Goal: Task Accomplishment & Management: Manage account settings

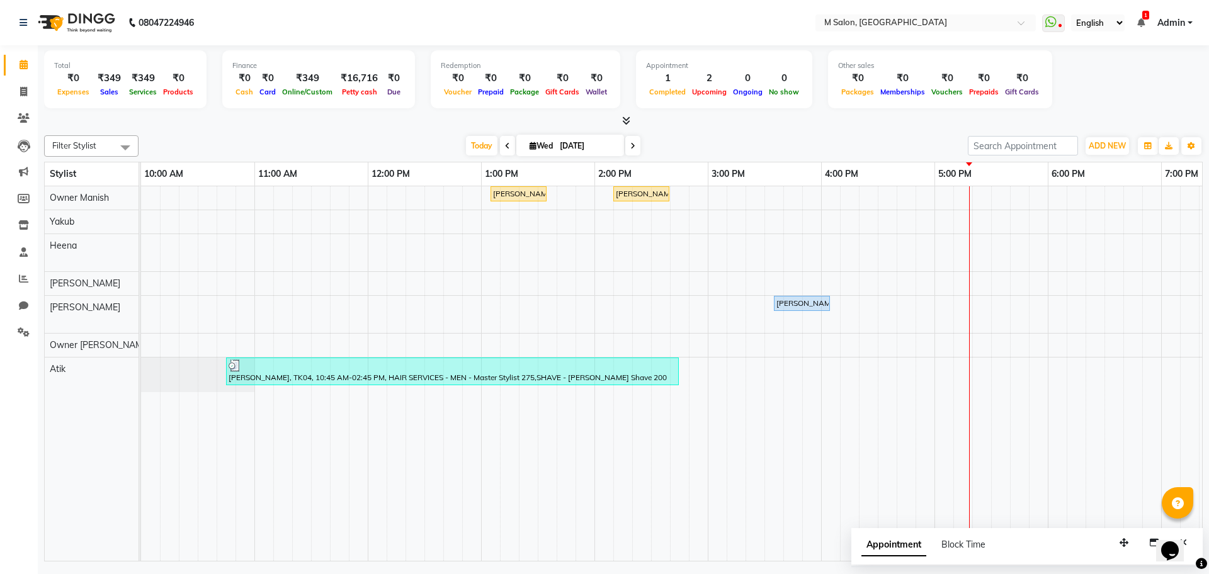
scroll to position [0, 84]
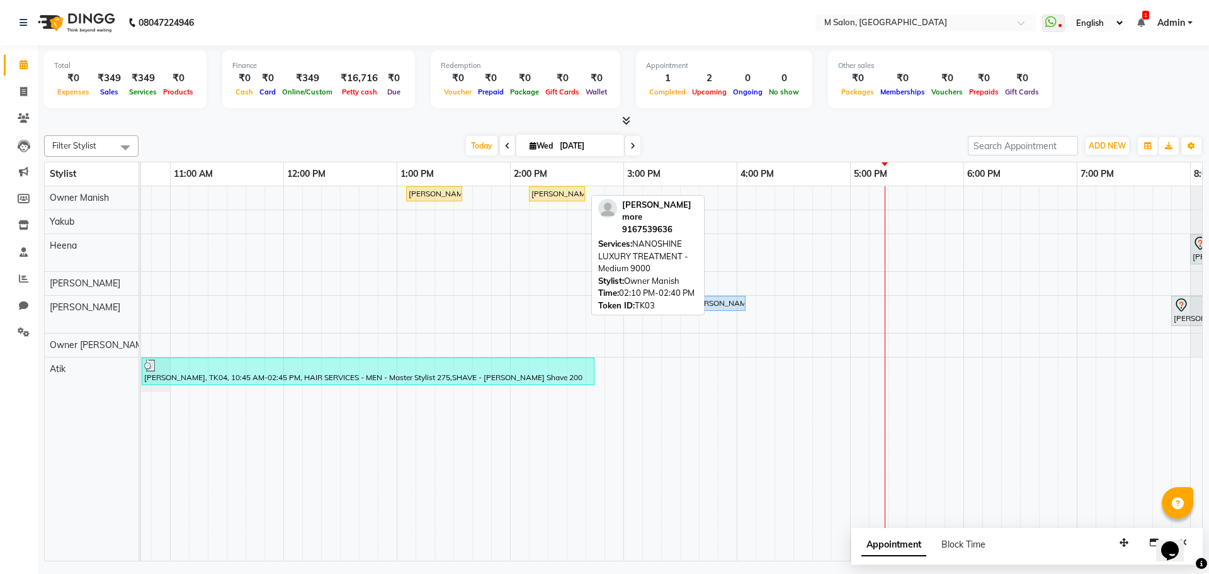
click at [547, 188] on div "[PERSON_NAME] more, TK03, 02:10 PM-02:40 PM, NANOSHINE LUXURY TREATMENT - Mediu…" at bounding box center [557, 193] width 54 height 11
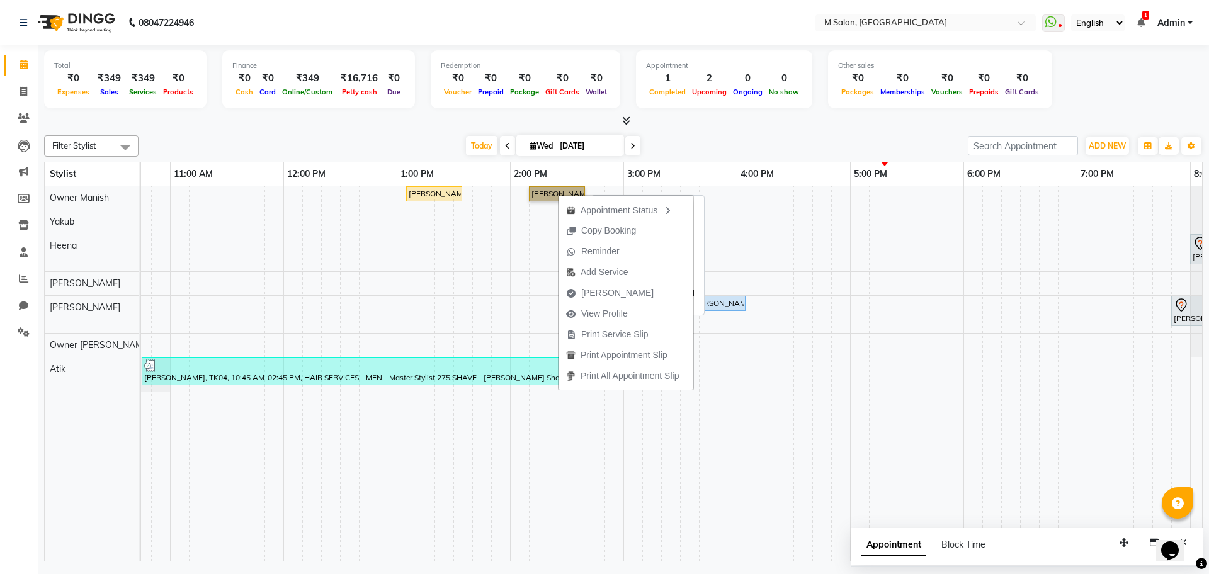
click at [550, 195] on link "[PERSON_NAME] more, TK03, 02:10 PM-02:40 PM, NANOSHINE LUXURY TREATMENT - Mediu…" at bounding box center [557, 193] width 56 height 15
select select "1"
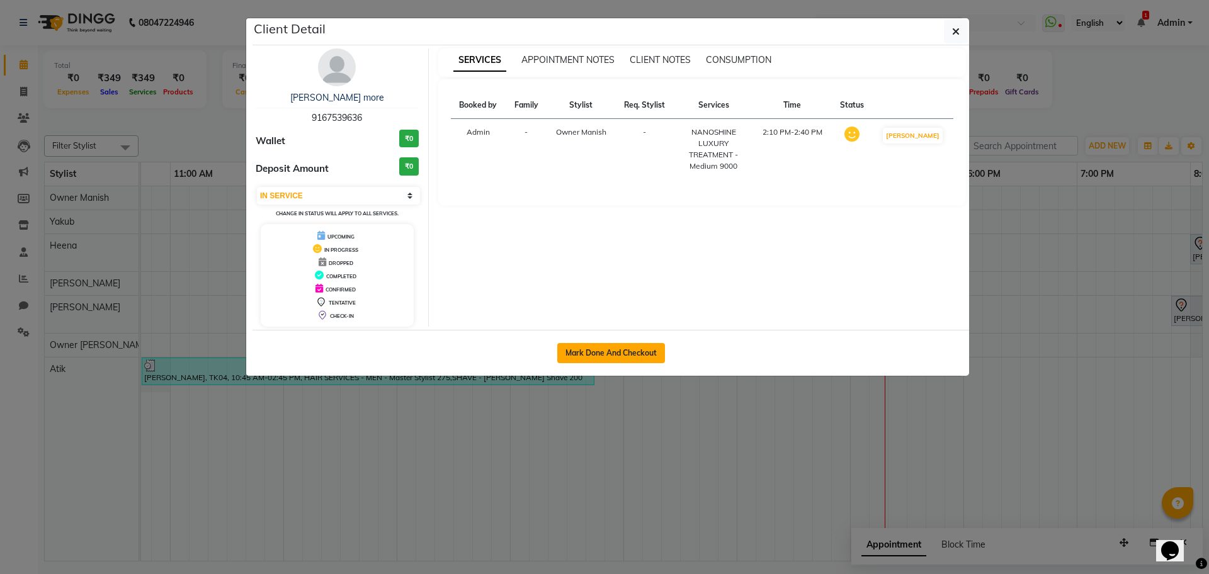
click at [582, 344] on button "Mark Done And Checkout" at bounding box center [611, 353] width 108 height 20
select select "8655"
select select "service"
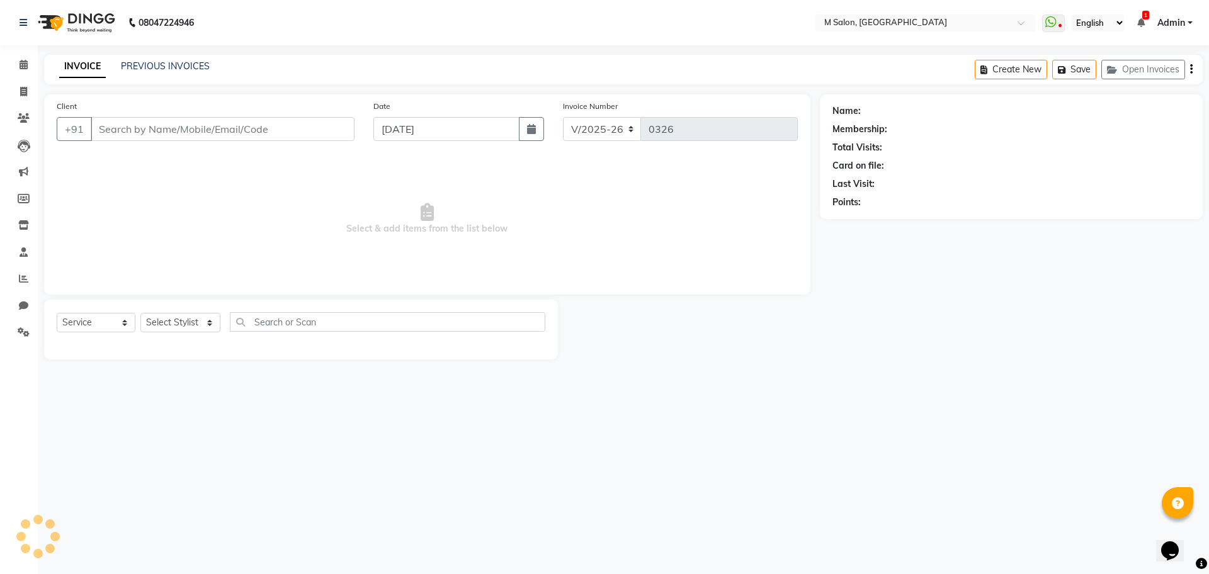
type input "9167539636"
select select "86896"
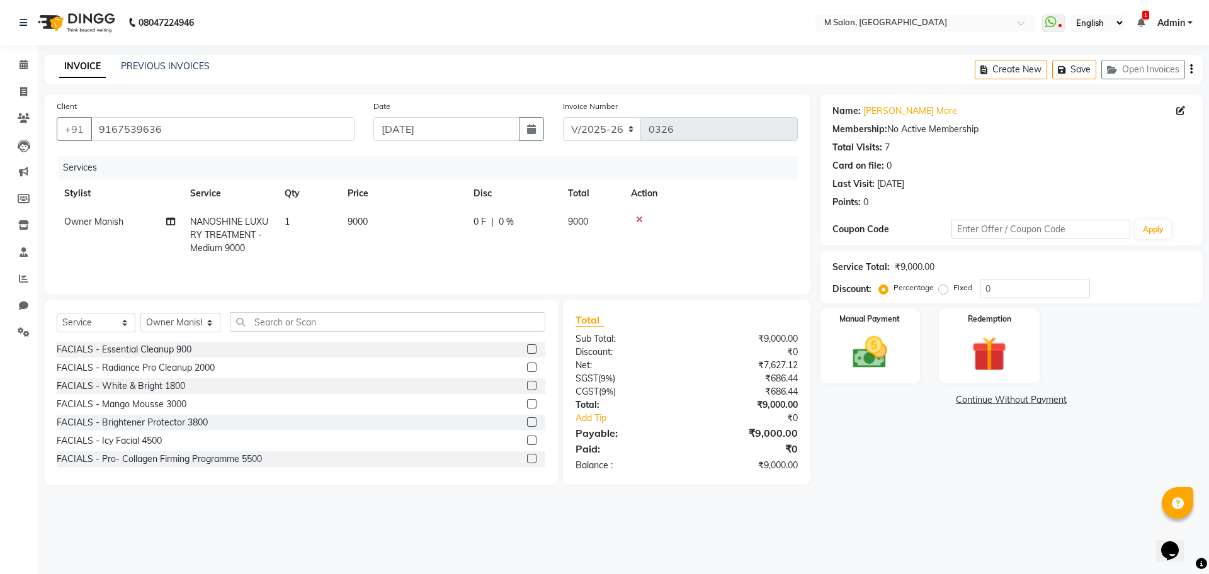
click at [460, 234] on td "9000" at bounding box center [403, 235] width 126 height 55
select select "86896"
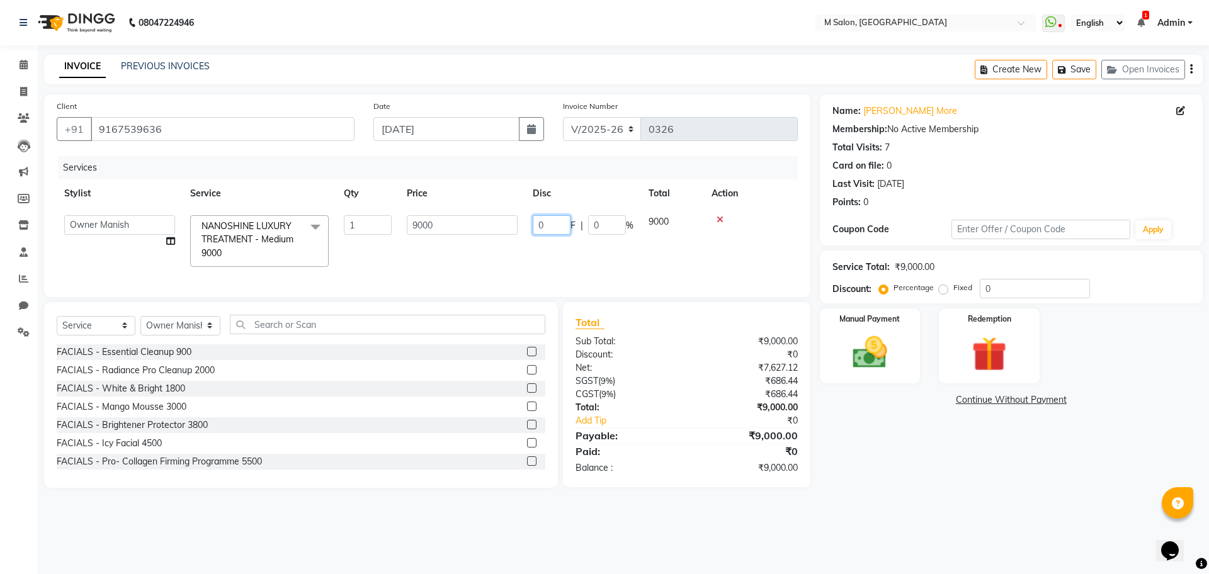
click at [550, 217] on input "0" at bounding box center [552, 225] width 38 height 20
type input "3000"
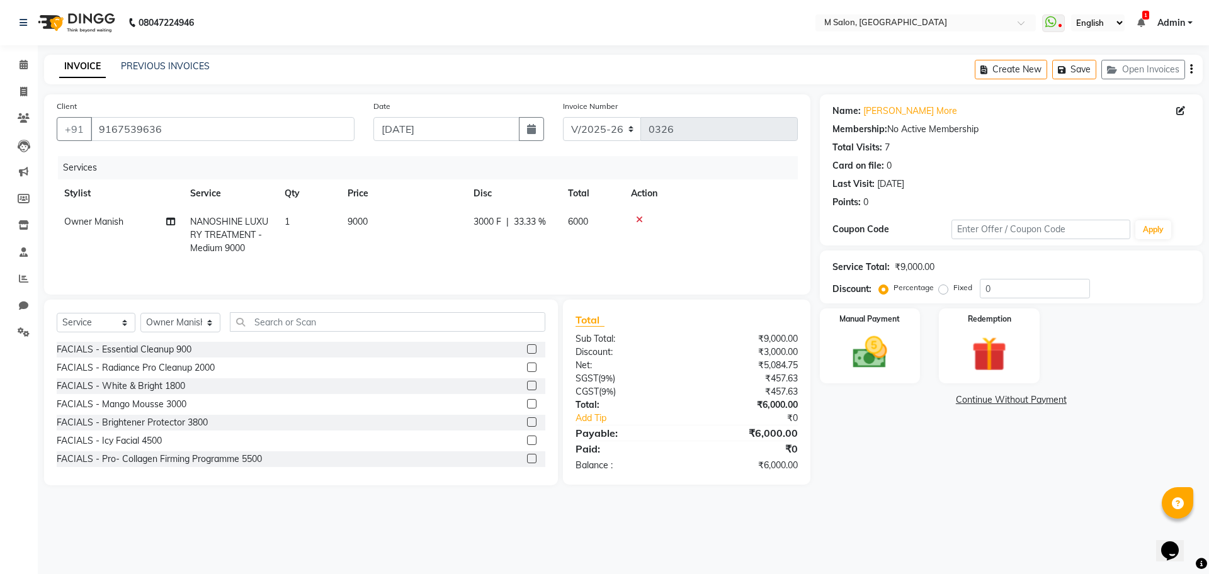
click at [608, 266] on div "Services Stylist Service Qty Price Disc Total Action Owner Manish NANOSHINE LUX…" at bounding box center [427, 219] width 741 height 126
click at [892, 353] on img at bounding box center [870, 353] width 59 height 42
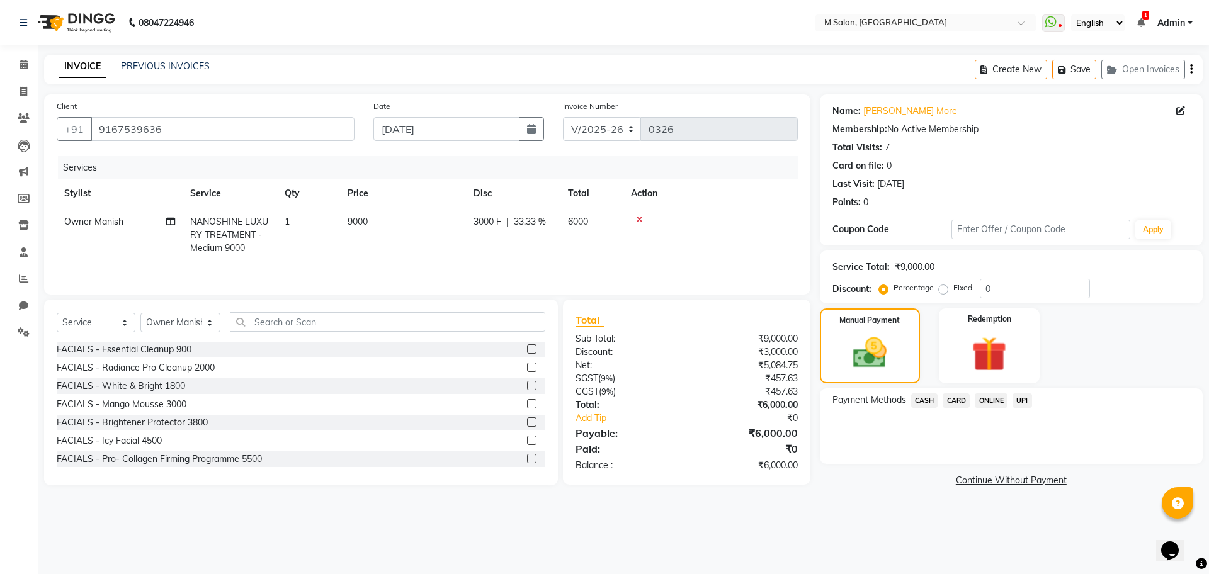
click at [1016, 404] on span "UPI" at bounding box center [1022, 401] width 20 height 14
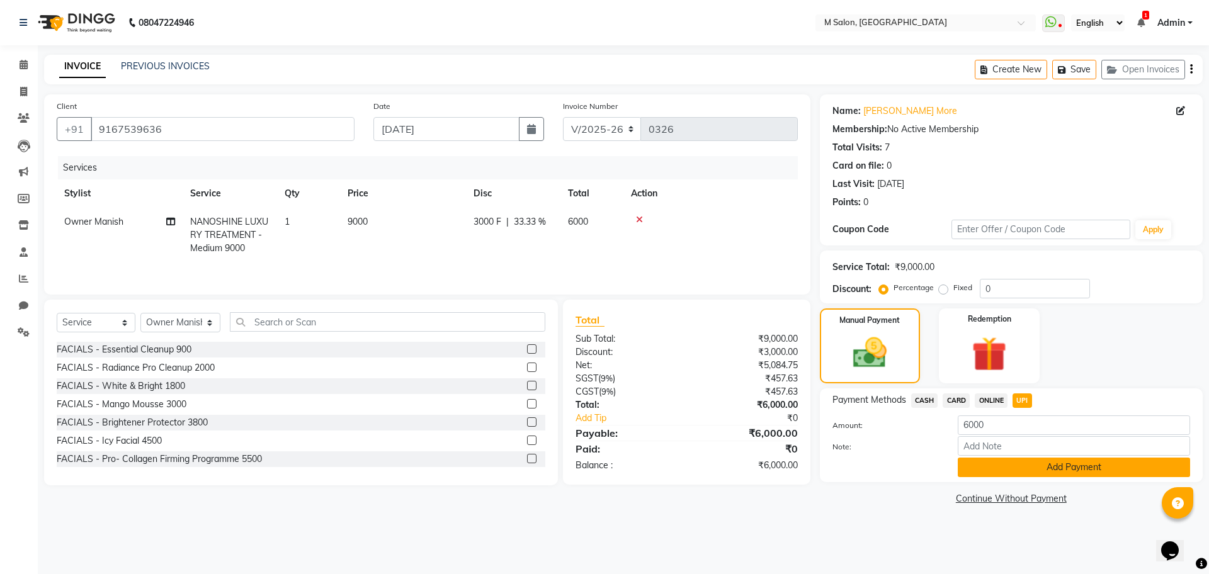
click at [1008, 468] on button "Add Payment" at bounding box center [1074, 468] width 232 height 20
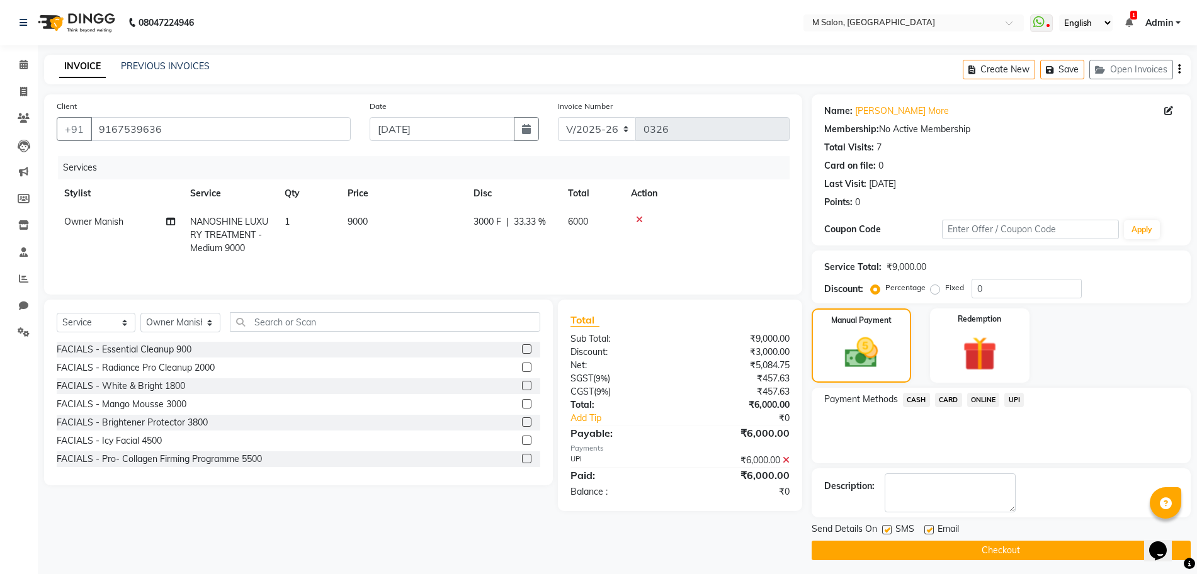
click at [1015, 548] on button "Checkout" at bounding box center [1001, 551] width 379 height 20
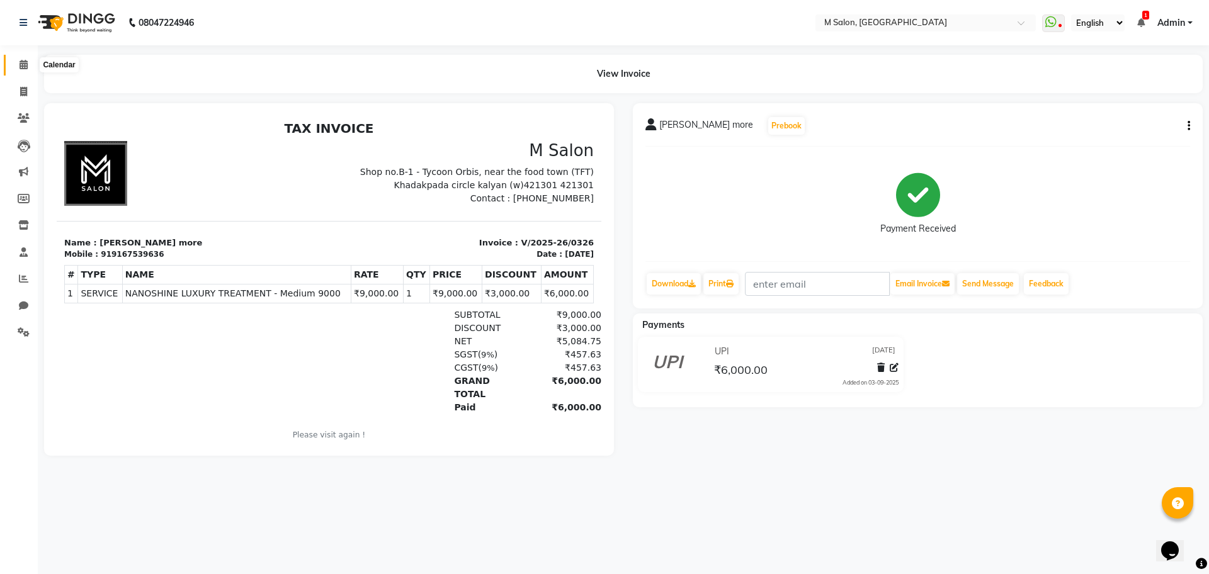
click at [25, 60] on icon at bounding box center [24, 64] width 8 height 9
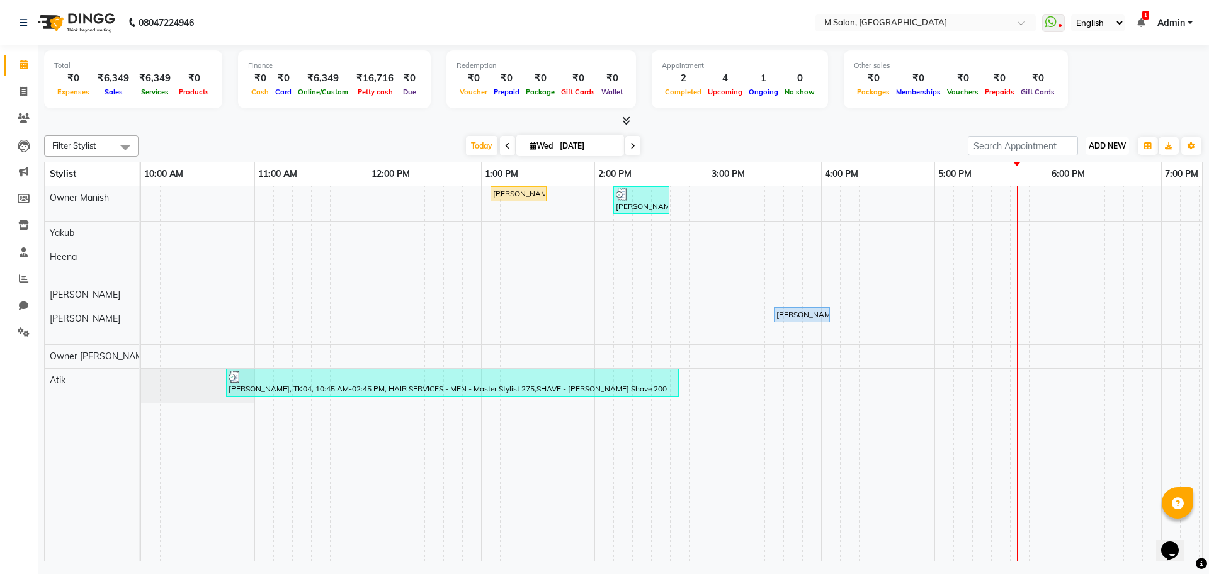
click at [1096, 141] on span "ADD NEW" at bounding box center [1107, 145] width 37 height 9
click at [1079, 200] on link "Add Expense" at bounding box center [1078, 203] width 99 height 16
select select "1"
select select "7908"
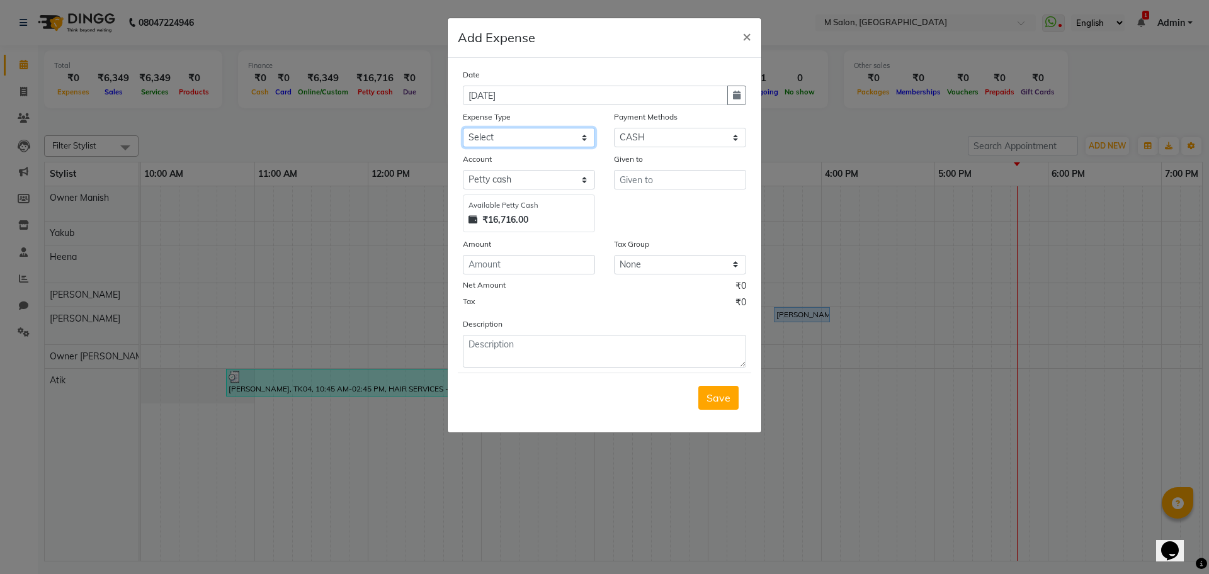
click at [533, 137] on select "Select Advance Salary Bank charges Car maintenance Cash transfer to bank Cash t…" at bounding box center [529, 138] width 132 height 20
select select "17"
click at [463, 128] on select "Select Advance Salary Bank charges Car maintenance Cash transfer to bank Cash t…" at bounding box center [529, 138] width 132 height 20
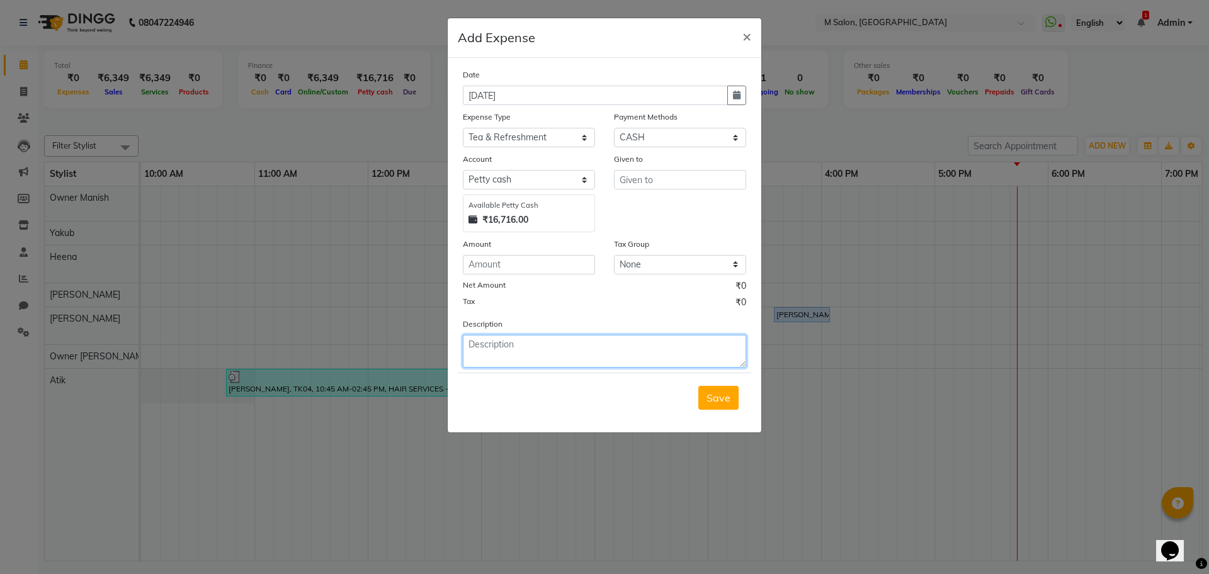
click at [525, 346] on textarea at bounding box center [604, 351] width 283 height 33
type textarea "milk 60 flower 10"
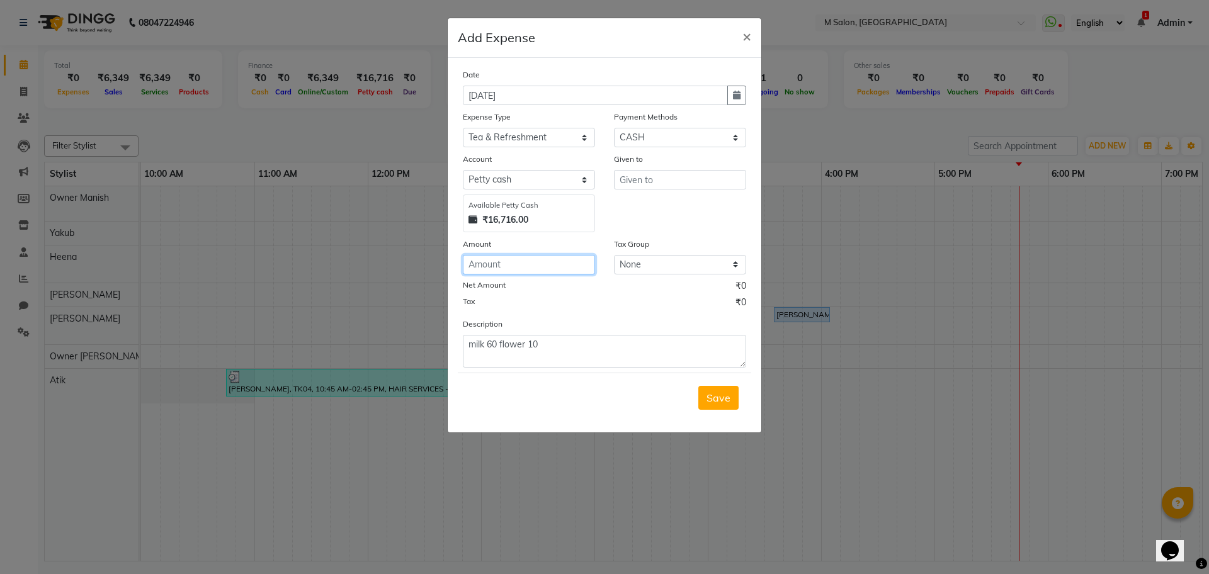
click at [566, 261] on input "number" at bounding box center [529, 265] width 132 height 20
type input "70"
click at [655, 182] on input "text" at bounding box center [680, 180] width 132 height 20
type input "poonam"
click at [732, 390] on button "Save" at bounding box center [718, 398] width 40 height 24
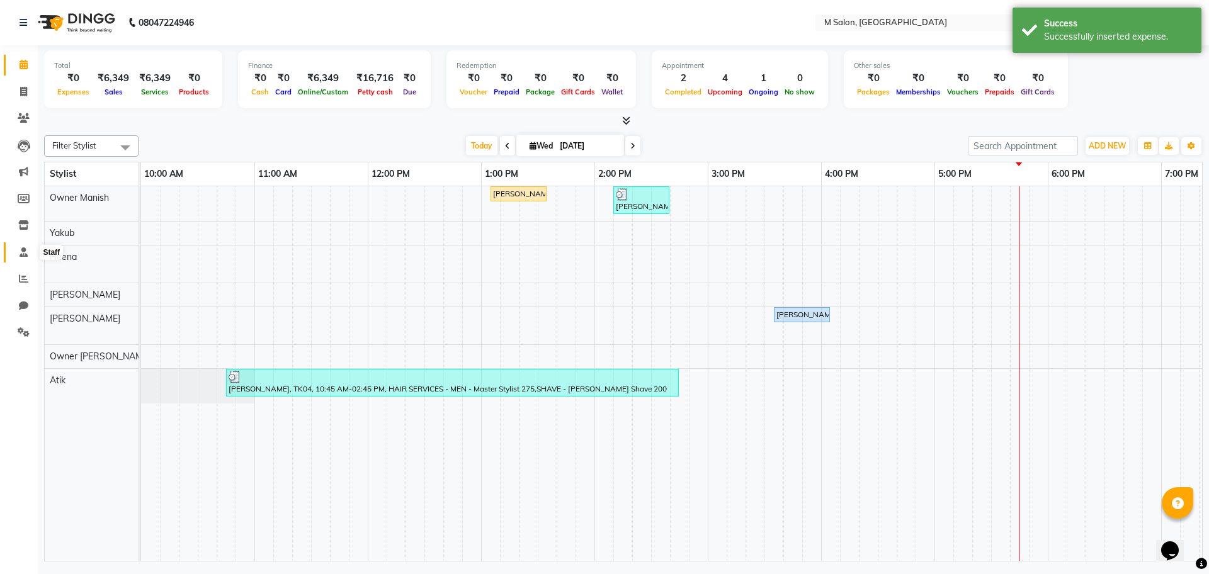
click at [23, 254] on icon at bounding box center [24, 251] width 8 height 9
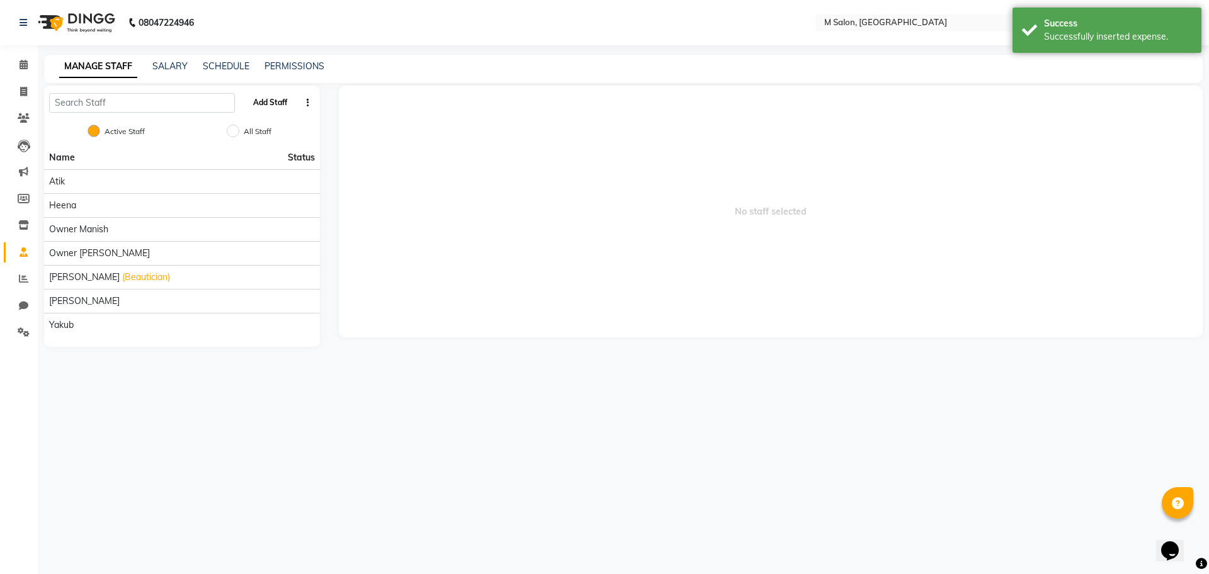
click at [257, 103] on button "Add Staff" at bounding box center [270, 102] width 44 height 21
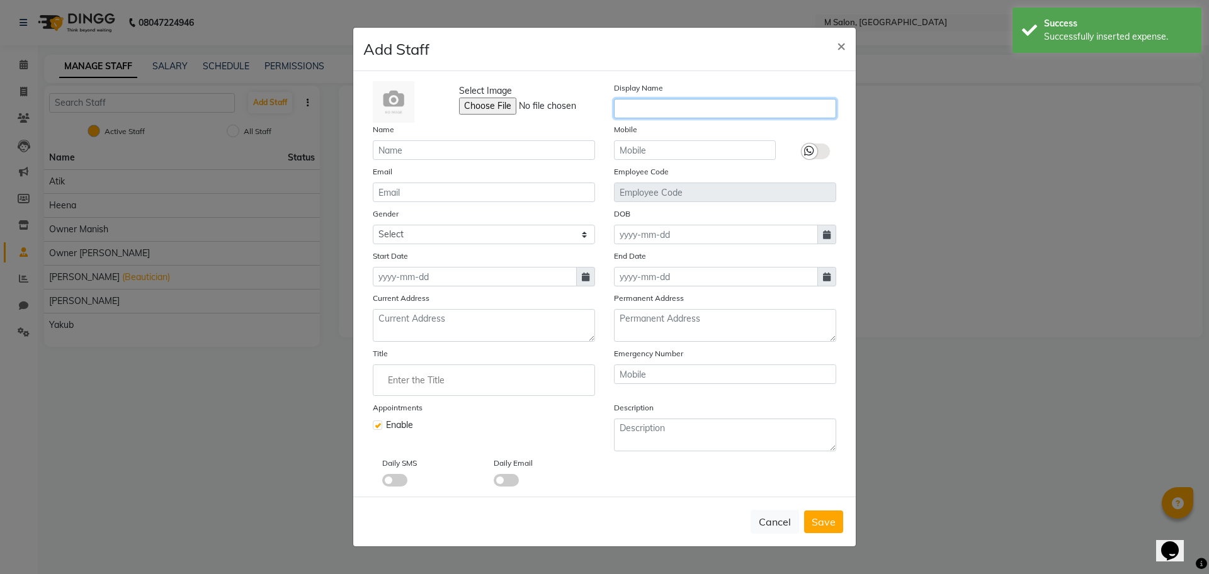
click at [630, 112] on input "text" at bounding box center [725, 109] width 222 height 20
click at [478, 144] on input "text" at bounding box center [484, 150] width 222 height 20
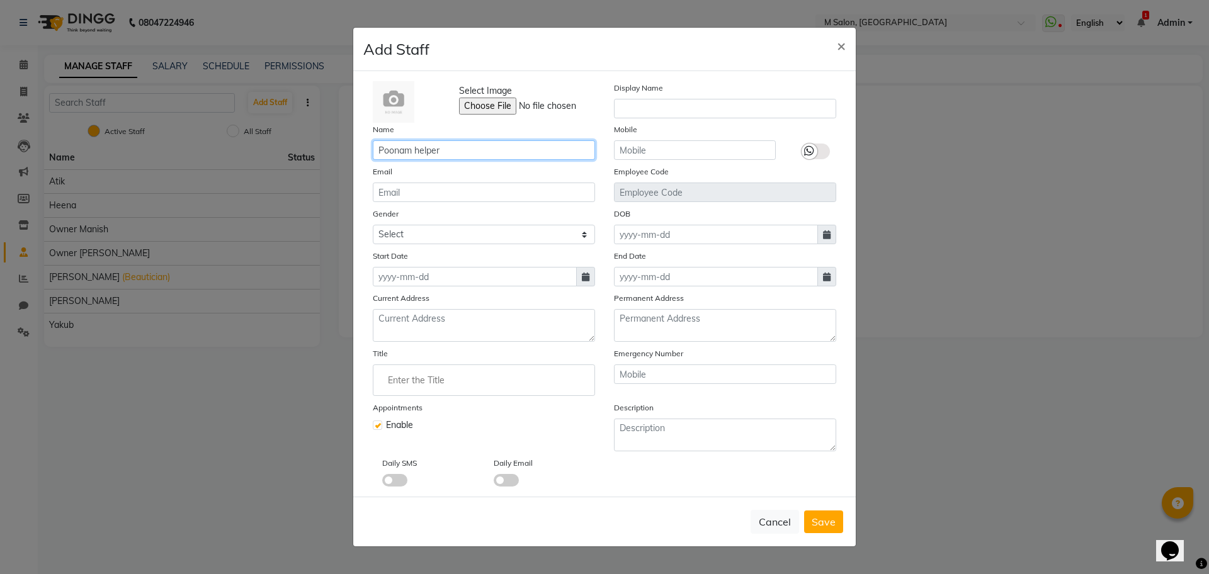
type input "Poonam helper"
click at [651, 236] on input at bounding box center [716, 235] width 204 height 20
select select "9"
select select "2025"
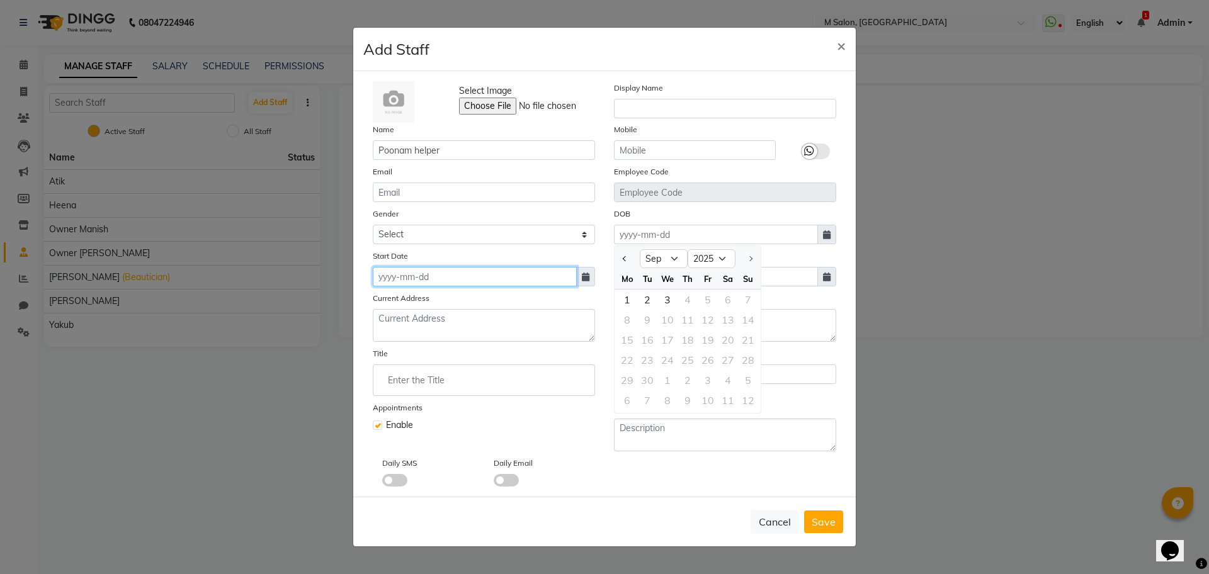
click at [389, 281] on input at bounding box center [475, 277] width 204 height 20
select select "9"
select select "2025"
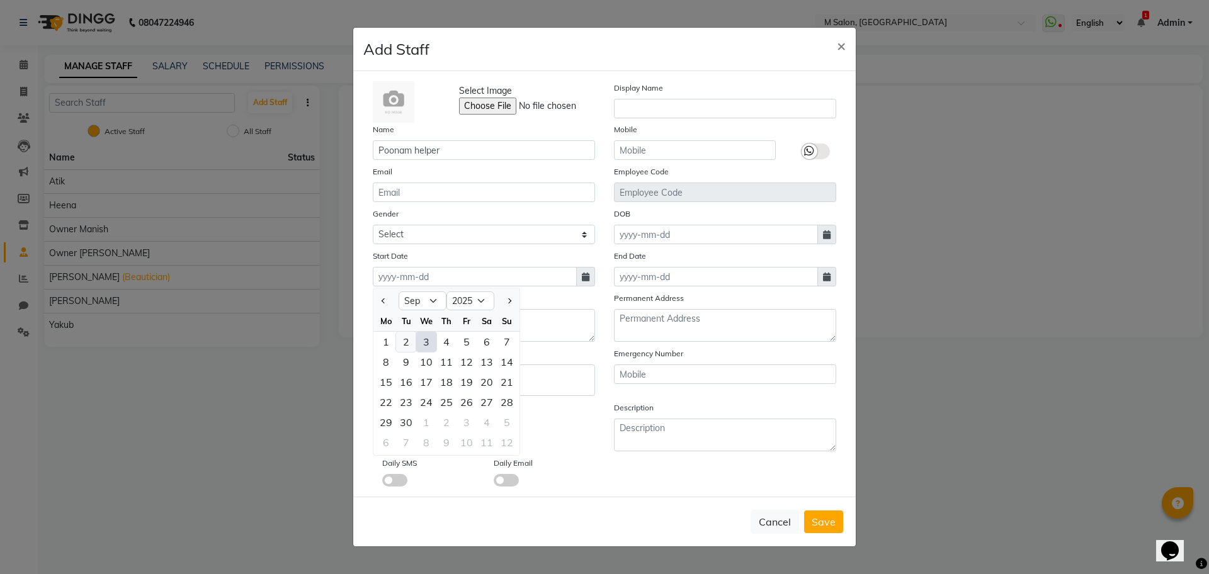
click at [399, 342] on div "2" at bounding box center [406, 342] width 20 height 20
type input "02-09-2025"
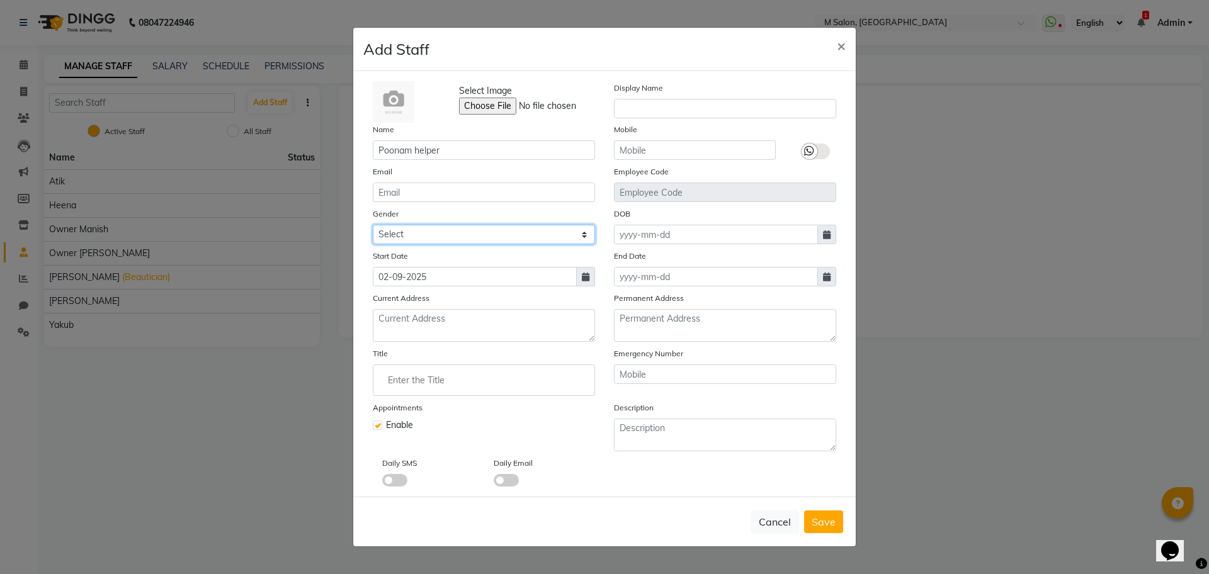
click at [407, 235] on select "Select [DEMOGRAPHIC_DATA] [DEMOGRAPHIC_DATA] Other Prefer Not To Say" at bounding box center [484, 235] width 222 height 20
select select "[DEMOGRAPHIC_DATA]"
click at [373, 225] on select "Select [DEMOGRAPHIC_DATA] [DEMOGRAPHIC_DATA] Other Prefer Not To Say" at bounding box center [484, 235] width 222 height 20
click at [828, 529] on button "Save" at bounding box center [823, 522] width 39 height 23
select select
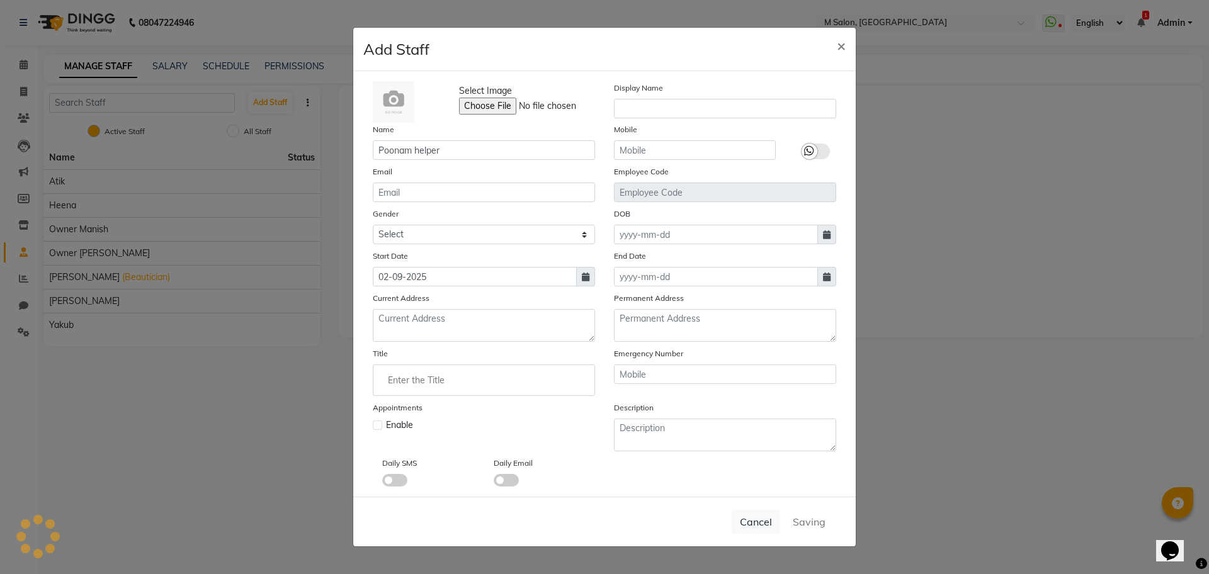
checkbox input "false"
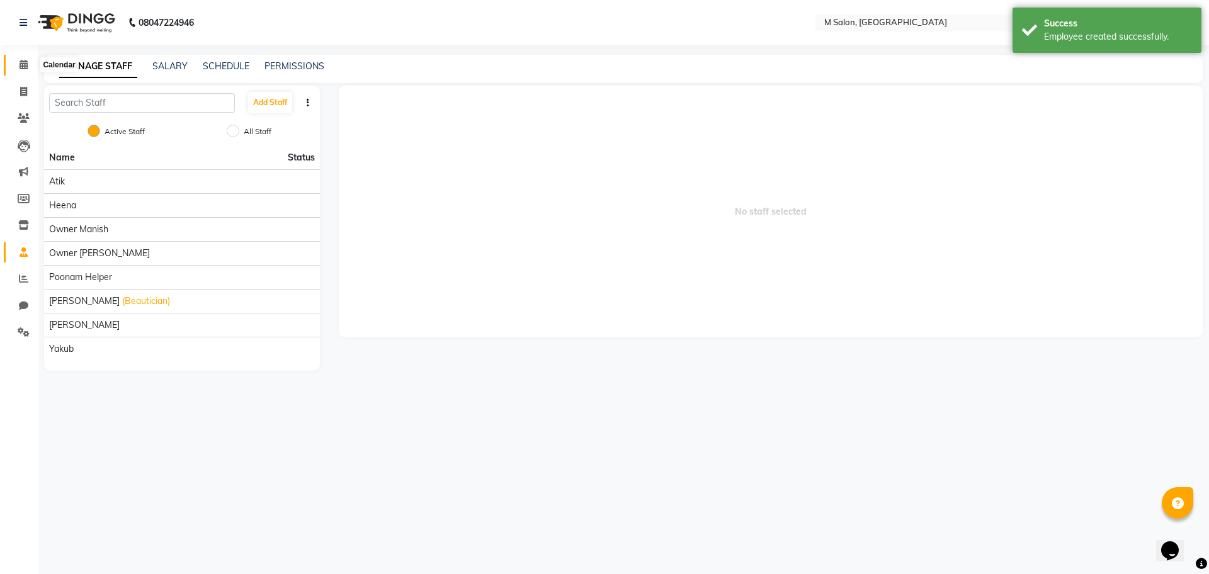
click at [30, 58] on span at bounding box center [24, 65] width 22 height 14
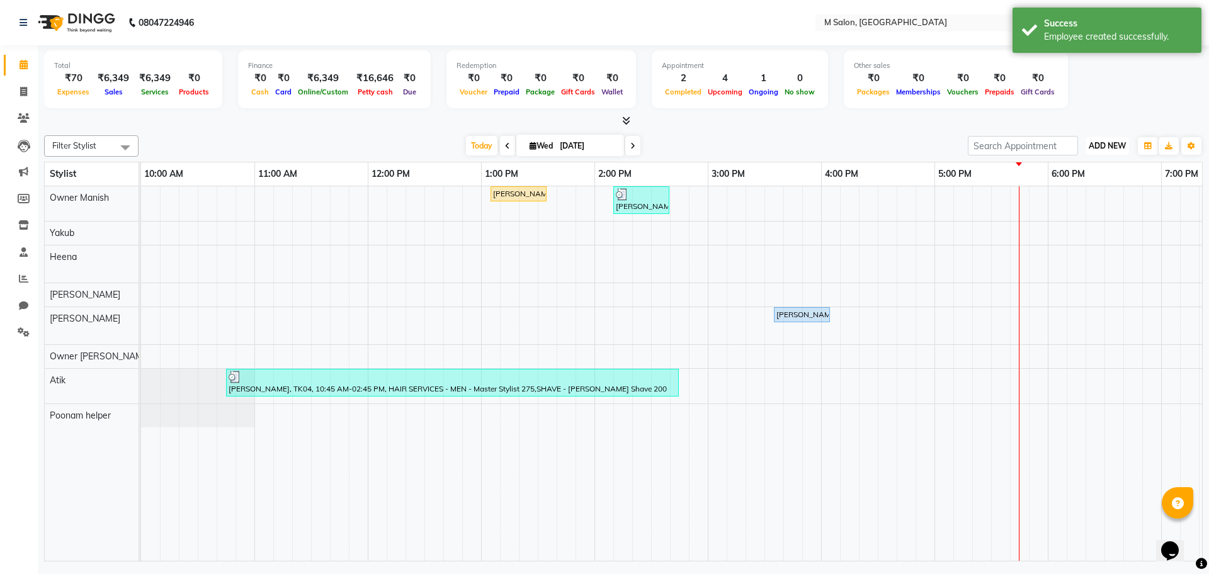
click at [1106, 147] on span "ADD NEW" at bounding box center [1107, 145] width 37 height 9
click at [1060, 202] on link "Add Expense" at bounding box center [1078, 203] width 99 height 16
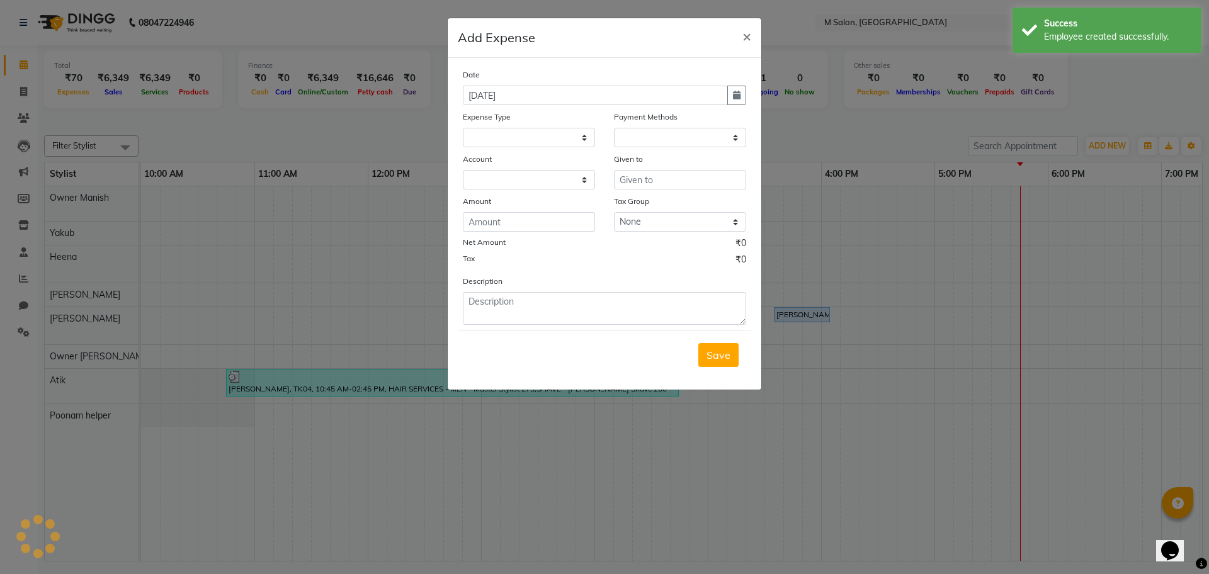
select select "1"
select select "7908"
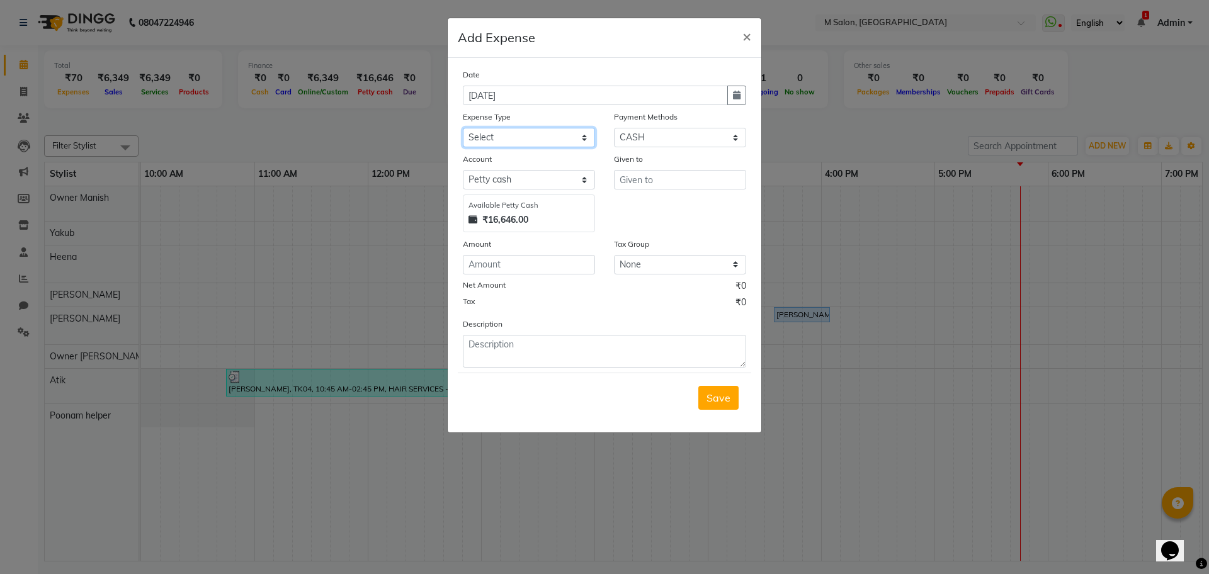
click at [502, 139] on select "Select Advance Salary Bank charges Car maintenance Cash transfer to bank Cash t…" at bounding box center [529, 138] width 132 height 20
select select "11"
click at [463, 128] on select "Select Advance Salary Bank charges Car maintenance Cash transfer to bank Cash t…" at bounding box center [529, 138] width 132 height 20
click at [664, 173] on input "text" at bounding box center [680, 180] width 132 height 20
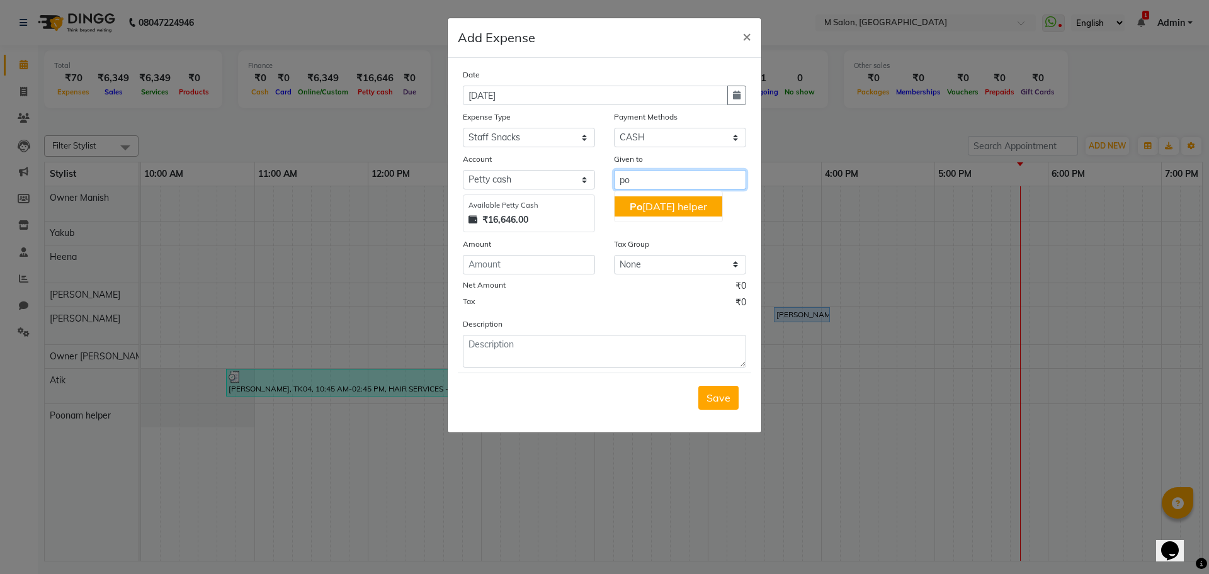
click at [649, 206] on ngb-highlight "Po [DATE] helper" at bounding box center [668, 206] width 77 height 13
type input "Poonam helper"
click at [522, 273] on input "number" at bounding box center [529, 265] width 132 height 20
type input "40"
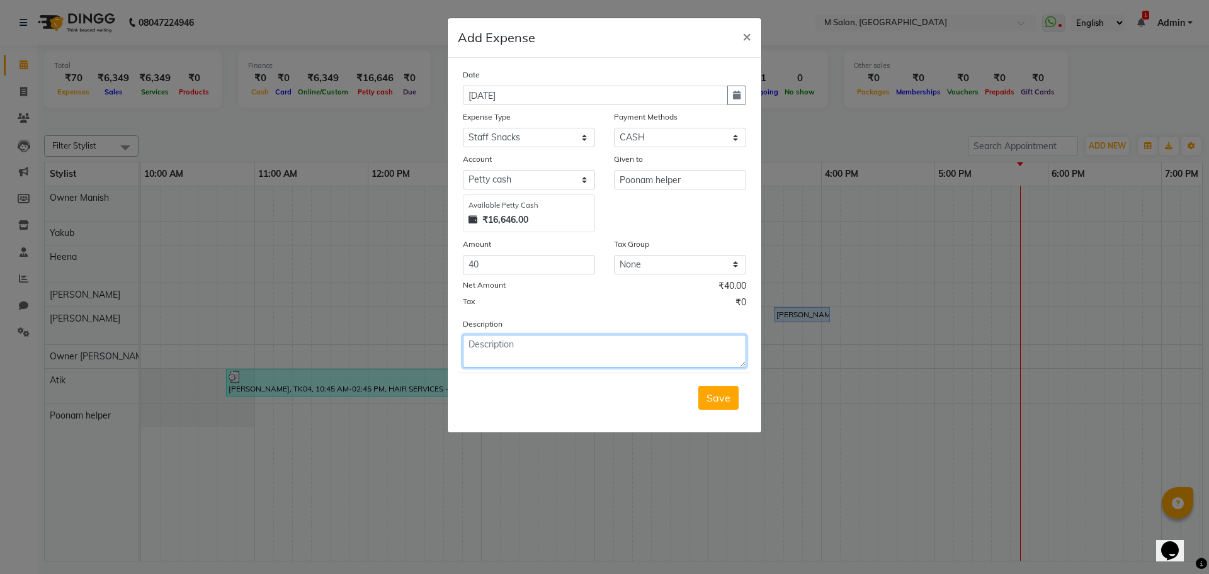
click at [519, 356] on textarea at bounding box center [604, 351] width 283 height 33
type textarea "2 samosa fr nano client"
click at [728, 392] on span "Save" at bounding box center [718, 398] width 24 height 13
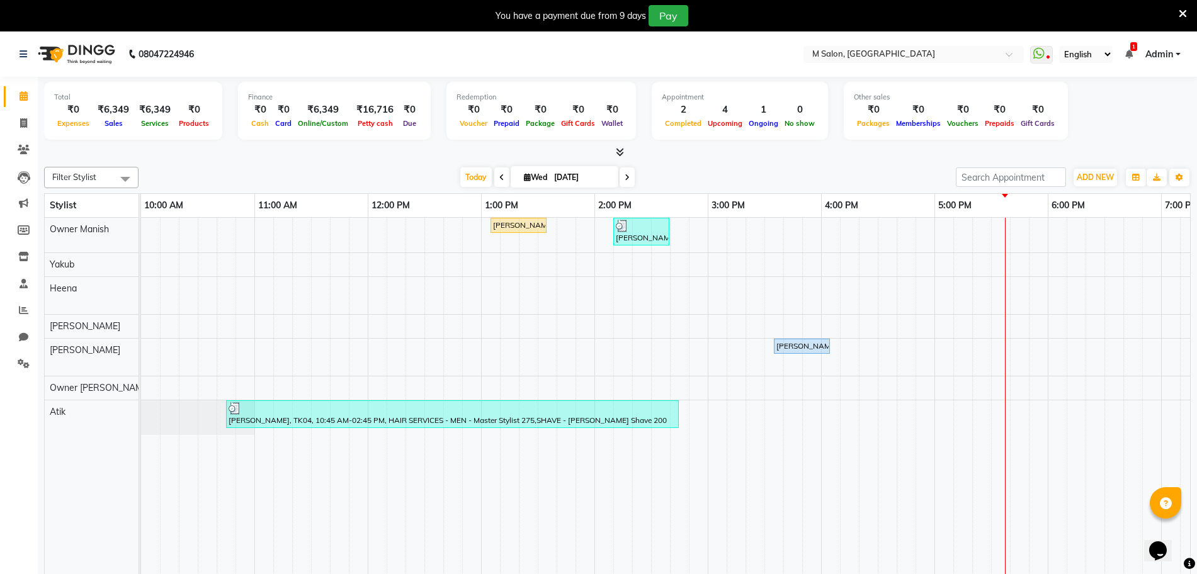
click at [621, 176] on span at bounding box center [627, 177] width 15 height 20
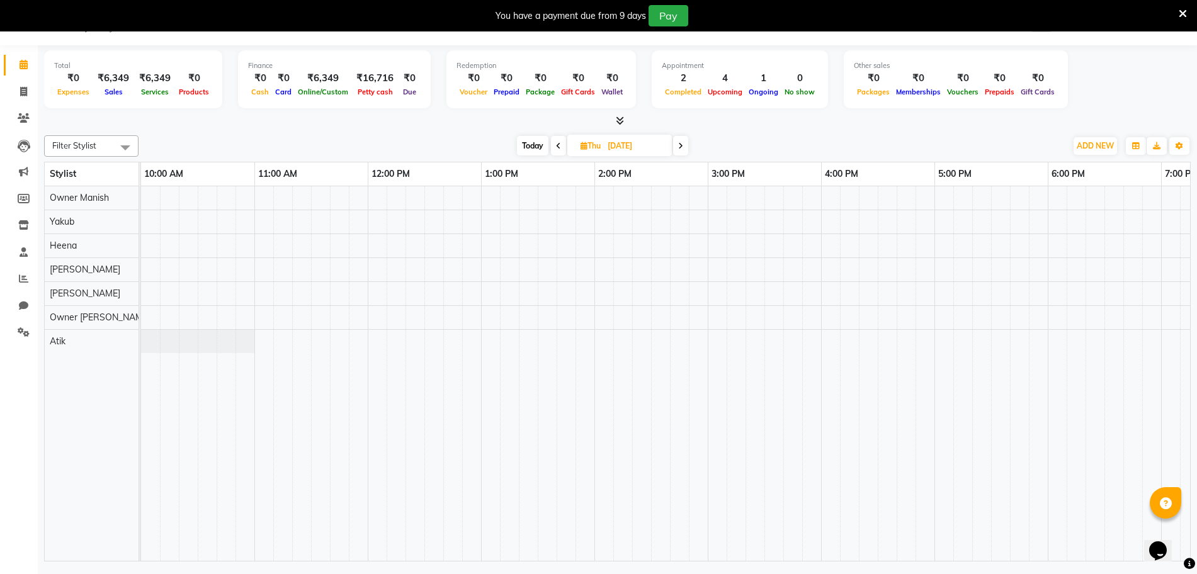
click at [680, 143] on icon at bounding box center [680, 146] width 5 height 8
click at [528, 141] on span "Today" at bounding box center [534, 146] width 31 height 20
type input "[DATE]"
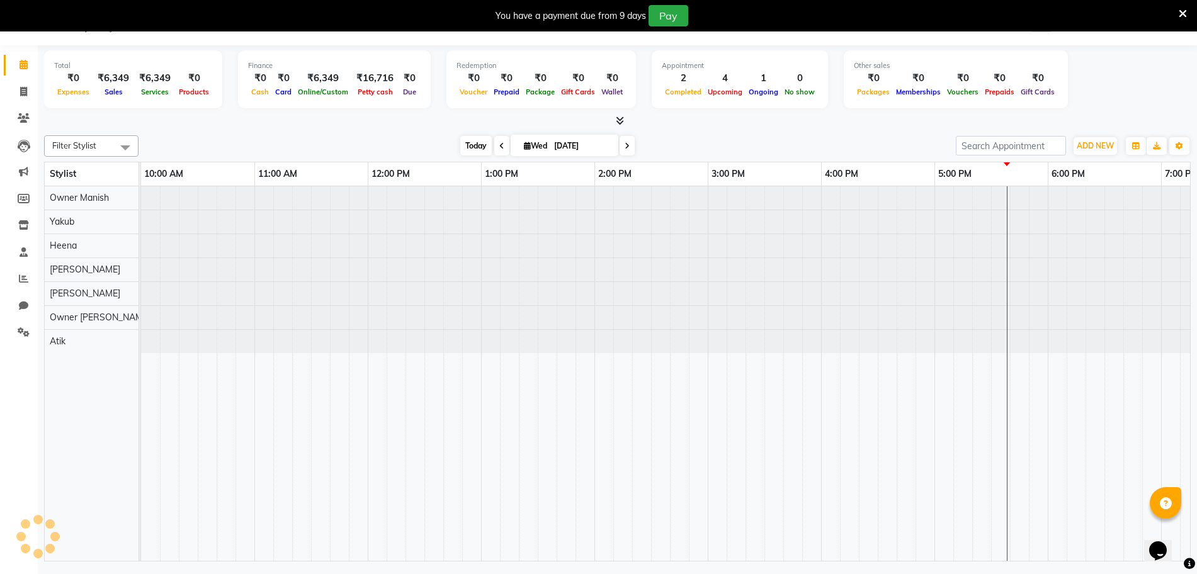
scroll to position [0, 424]
